Goal: Task Accomplishment & Management: Manage account settings

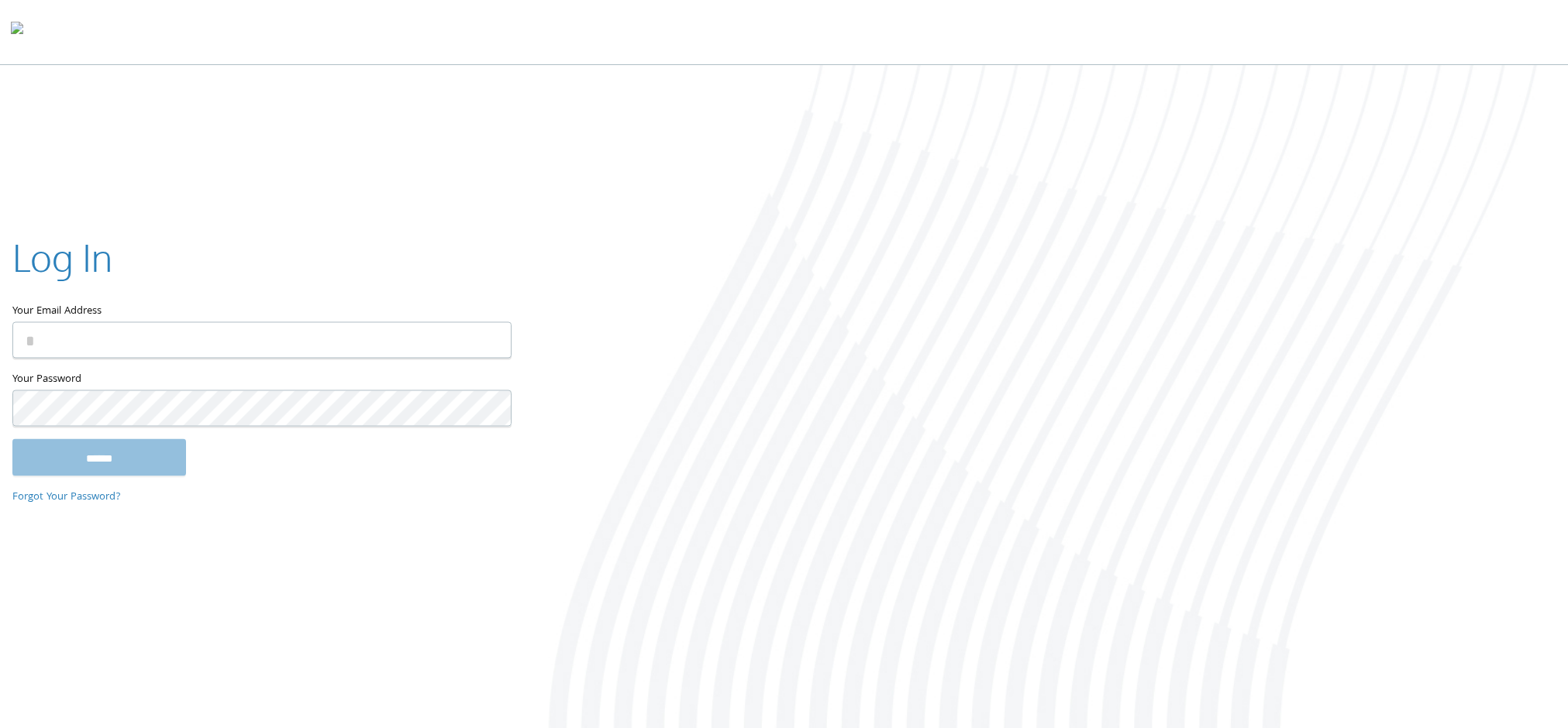
click at [354, 348] on input "Your Email Address" at bounding box center [261, 340] width 499 height 37
click at [489, 337] on img at bounding box center [486, 340] width 22 height 37
click at [203, 350] on input "Your Email Address" at bounding box center [261, 340] width 499 height 37
click at [436, 344] on input "Your Email Address" at bounding box center [261, 340] width 499 height 37
click at [491, 345] on img at bounding box center [486, 340] width 22 height 37
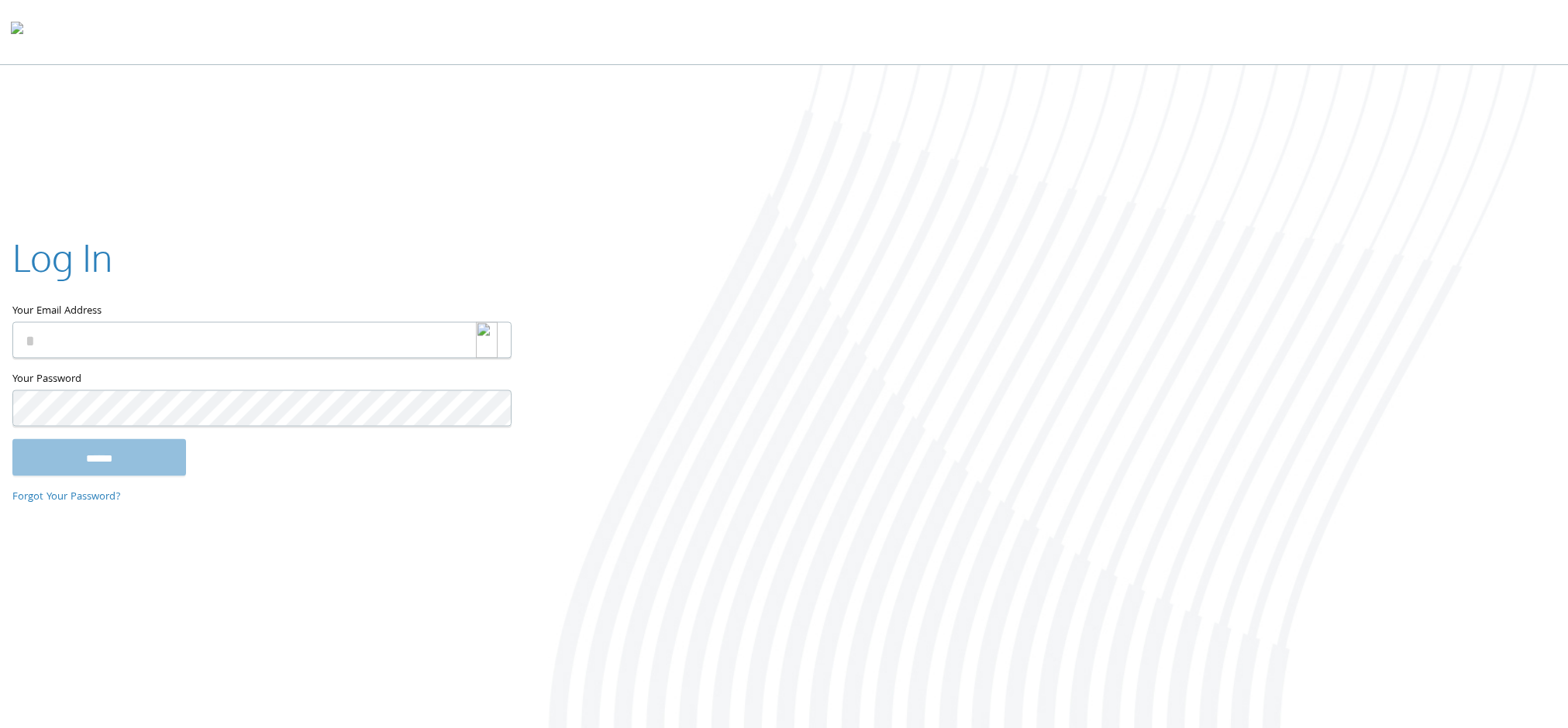
type input "**********"
